Goal: Find specific page/section: Find specific page/section

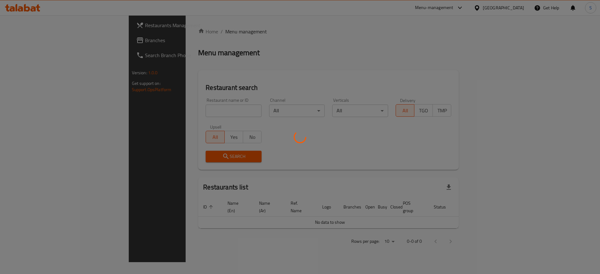
drag, startPoint x: 0, startPoint y: 0, endPoint x: 31, endPoint y: 6, distance: 31.5
click at [31, 6] on div at bounding box center [300, 137] width 600 height 274
click at [36, 9] on div at bounding box center [300, 137] width 600 height 274
click at [35, 5] on div at bounding box center [300, 137] width 600 height 274
click at [32, 7] on div at bounding box center [300, 137] width 600 height 274
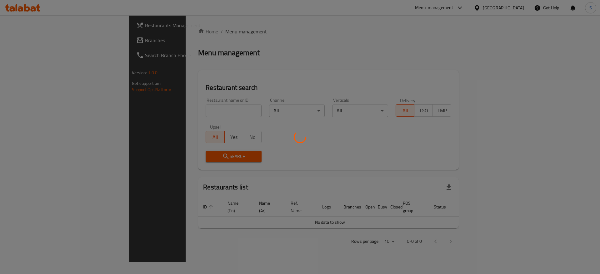
click at [37, 8] on div at bounding box center [300, 137] width 600 height 274
click at [46, 24] on div at bounding box center [300, 137] width 600 height 274
click at [31, 11] on div at bounding box center [300, 137] width 600 height 274
click at [40, 3] on div at bounding box center [300, 137] width 600 height 274
drag, startPoint x: 29, startPoint y: 5, endPoint x: 34, endPoint y: 5, distance: 5.0
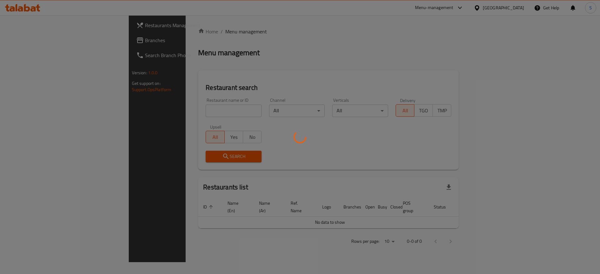
click at [32, 4] on div at bounding box center [300, 137] width 600 height 274
click at [292, 145] on div at bounding box center [300, 137] width 600 height 274
click at [113, 70] on div at bounding box center [300, 137] width 600 height 274
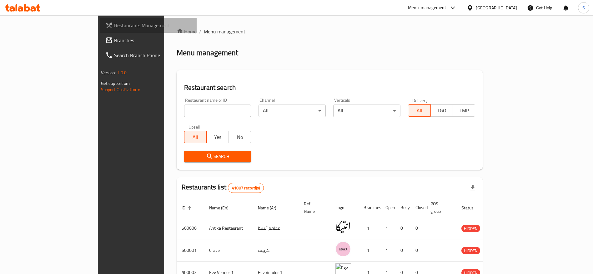
click at [114, 22] on span "Restaurants Management" at bounding box center [153, 25] width 78 height 7
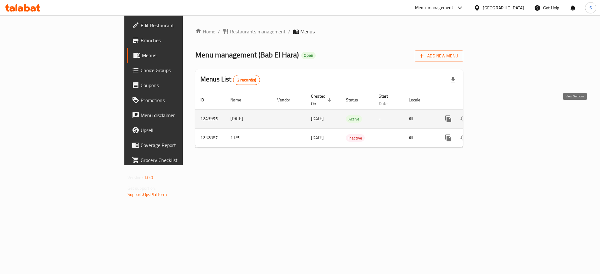
click at [501, 112] on link "enhanced table" at bounding box center [493, 119] width 15 height 15
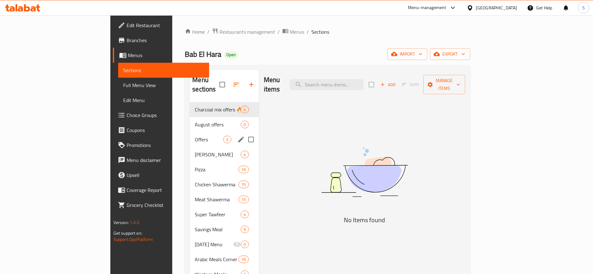
click at [190, 135] on div "Offers 3" at bounding box center [224, 139] width 69 height 15
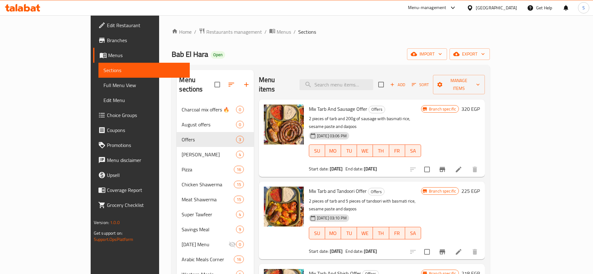
click at [107, 41] on span "Branches" at bounding box center [146, 40] width 78 height 7
